Goal: Task Accomplishment & Management: Manage account settings

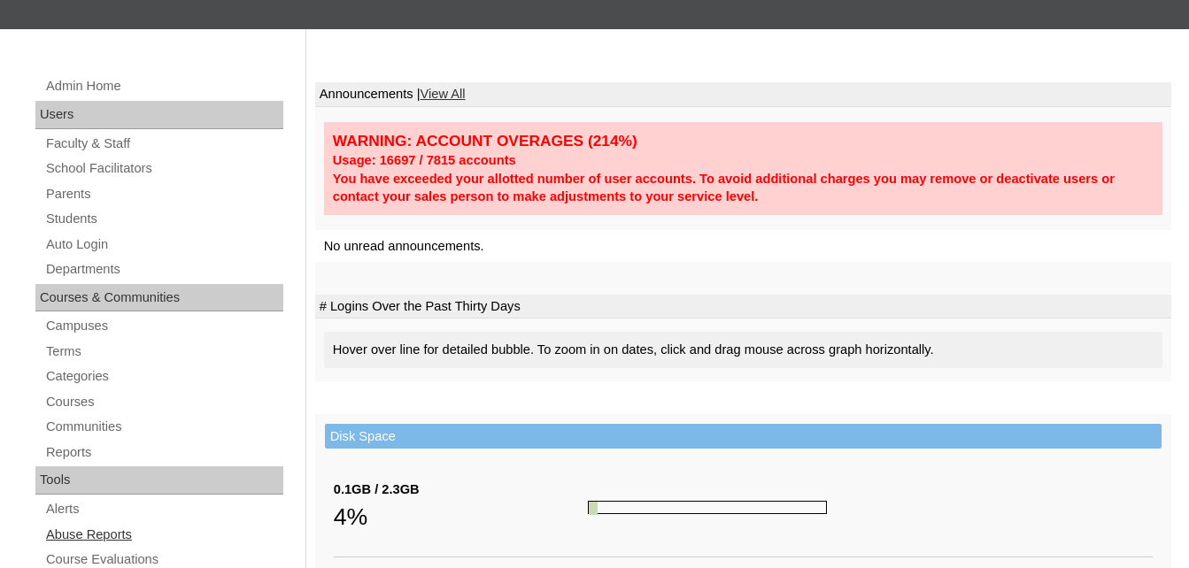
scroll to position [89, 0]
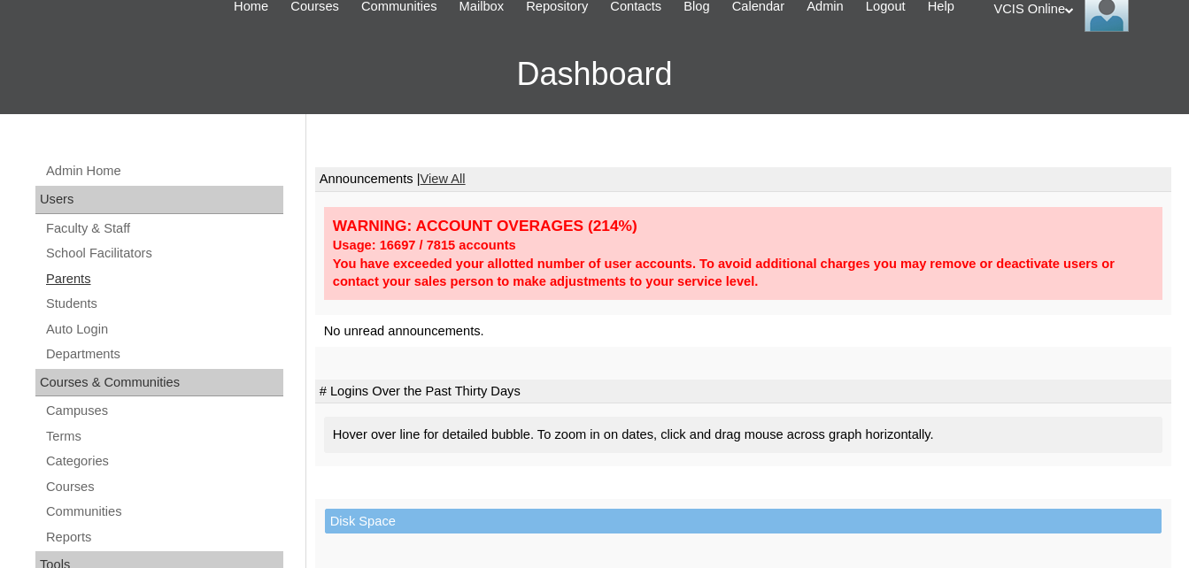
click at [79, 279] on link "Parents" at bounding box center [163, 279] width 239 height 22
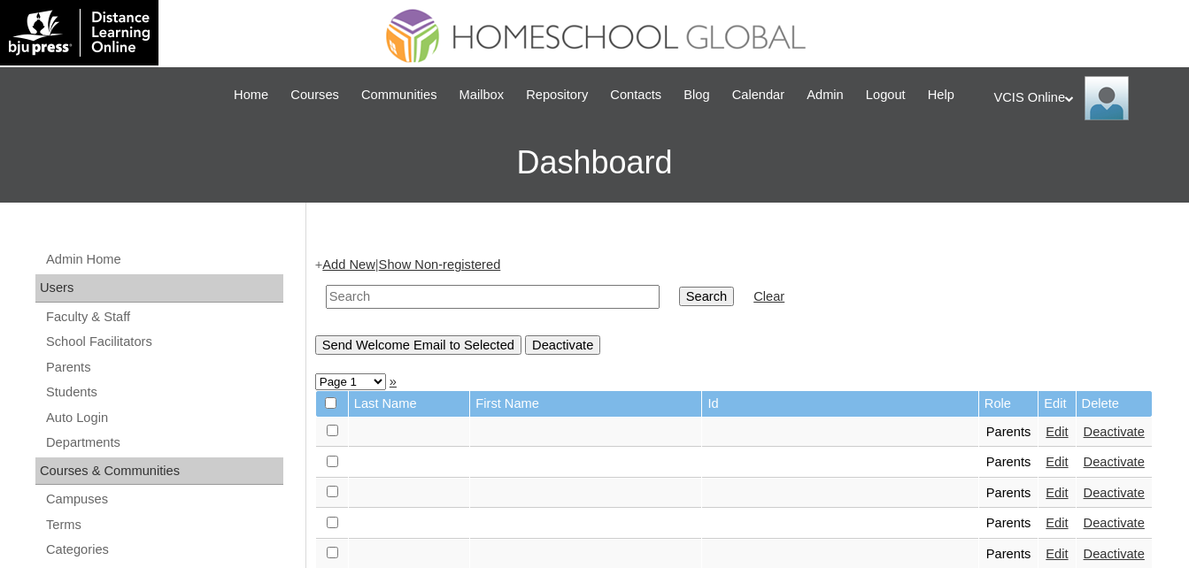
click at [412, 297] on input "text" at bounding box center [493, 297] width 334 height 24
paste input "VCIS006-7B-PA2025"
type input "VCIS006-7B-PA2025"
click at [679, 297] on input "Search" at bounding box center [706, 296] width 55 height 19
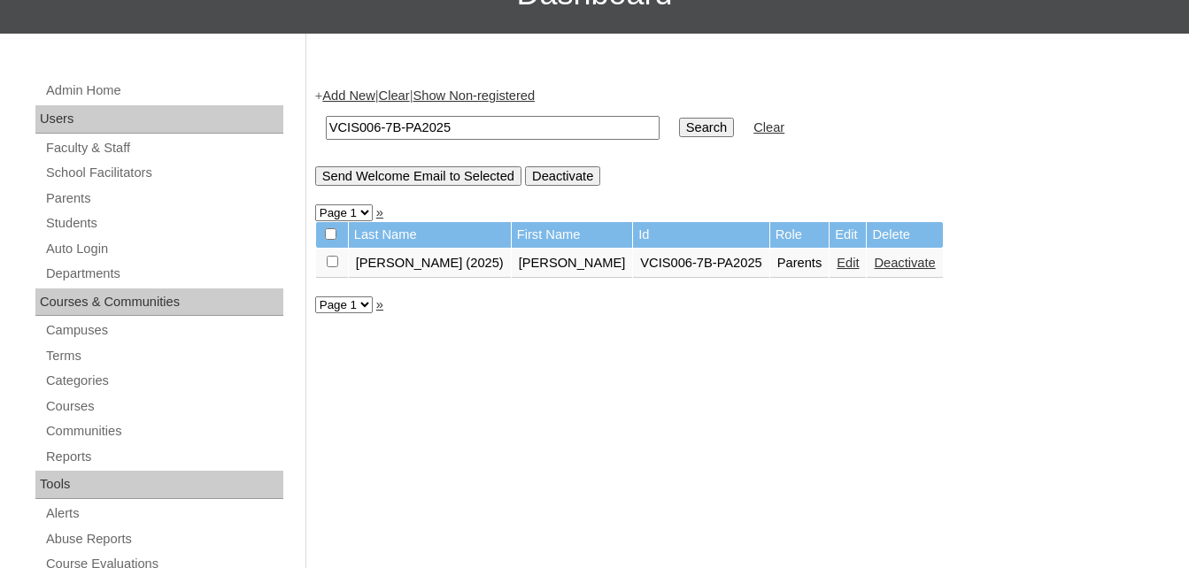
scroll to position [177, 0]
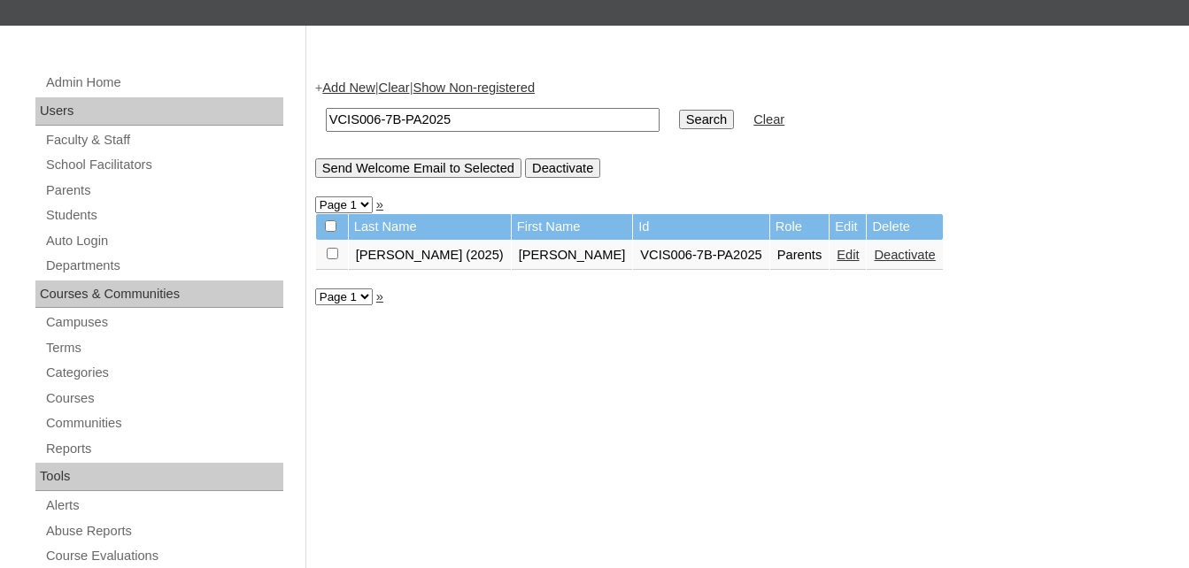
click at [837, 257] on link "Edit" at bounding box center [848, 255] width 22 height 14
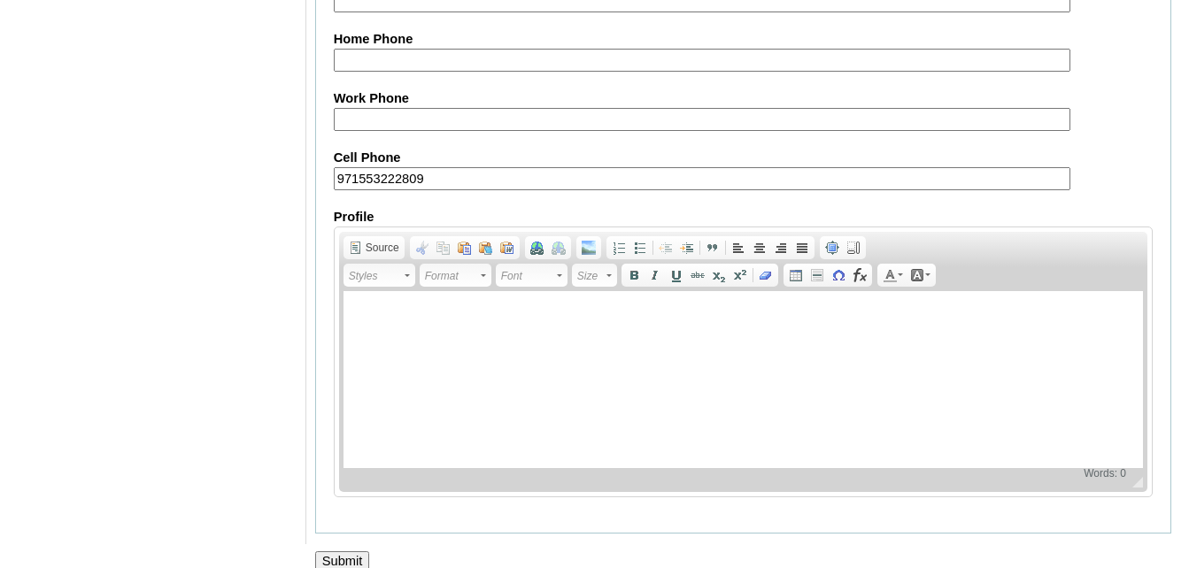
scroll to position [1757, 0]
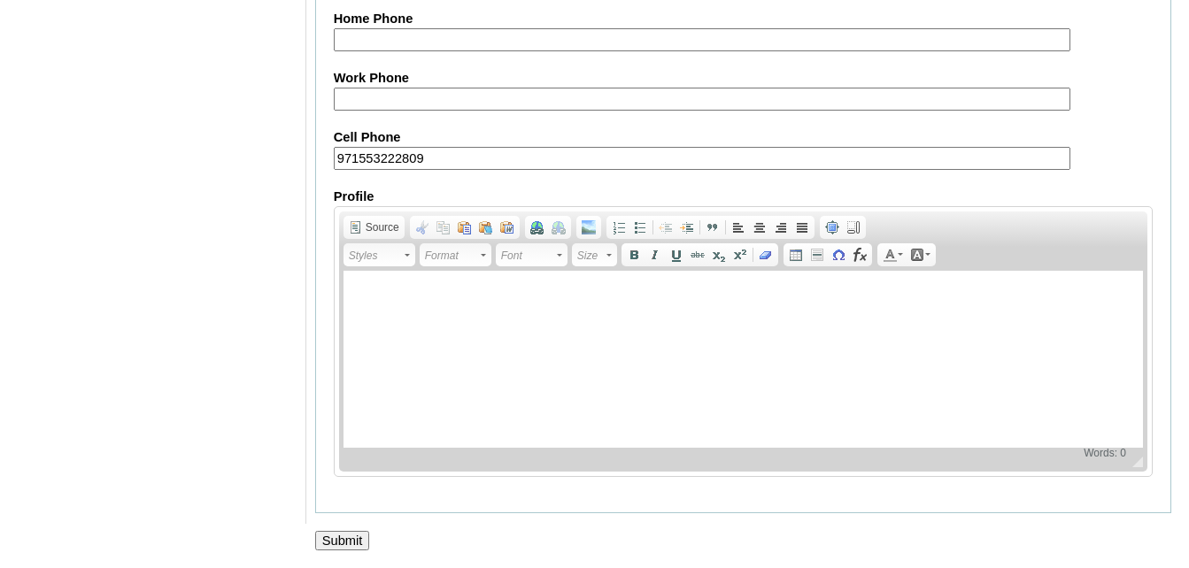
click at [353, 536] on input "Submit" at bounding box center [342, 540] width 55 height 19
